Goal: Transaction & Acquisition: Purchase product/service

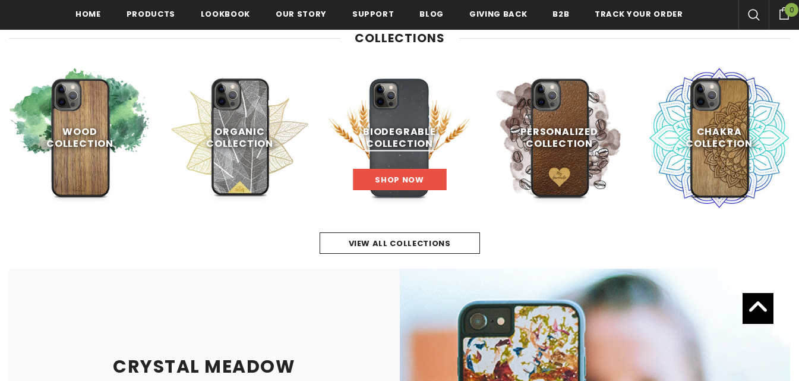
scroll to position [497, 0]
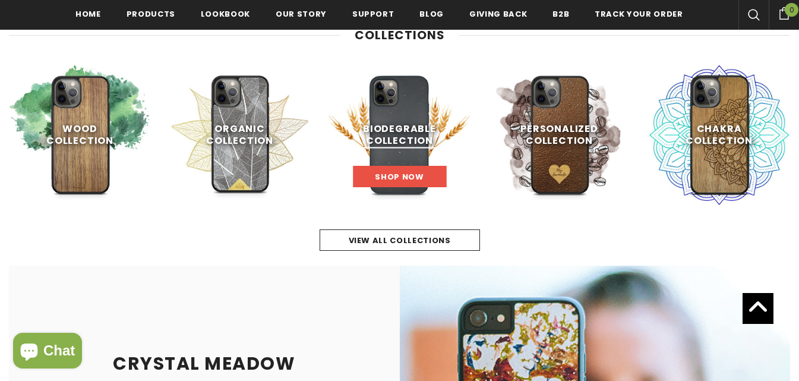
click at [370, 176] on link "Shop Now" at bounding box center [399, 176] width 93 height 21
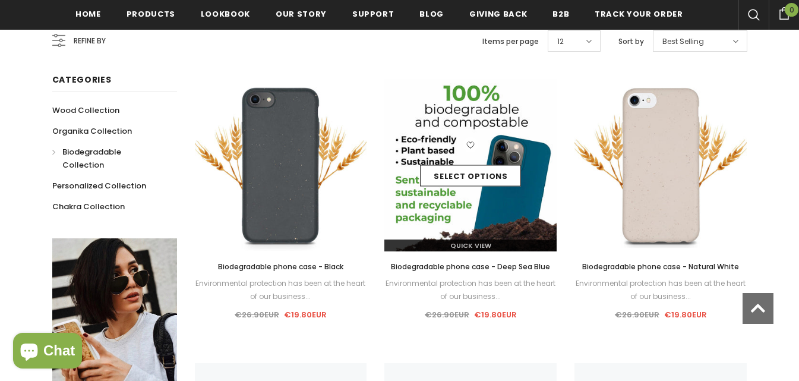
scroll to position [241, 0]
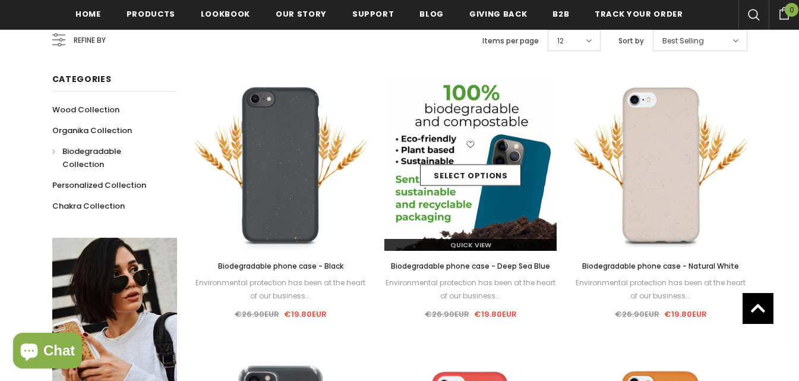
click at [485, 194] on img at bounding box center [470, 164] width 172 height 172
